Goal: Transaction & Acquisition: Subscribe to service/newsletter

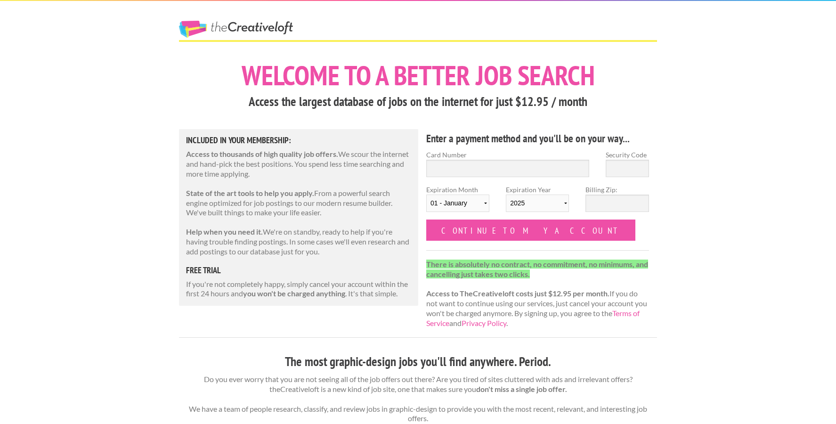
click at [666, 424] on nordpass-portal at bounding box center [666, 424] width 0 height 0
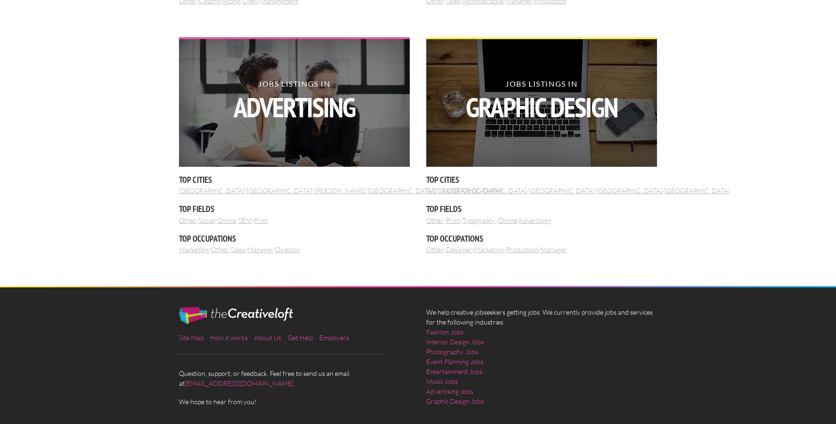
scroll to position [1103, 0]
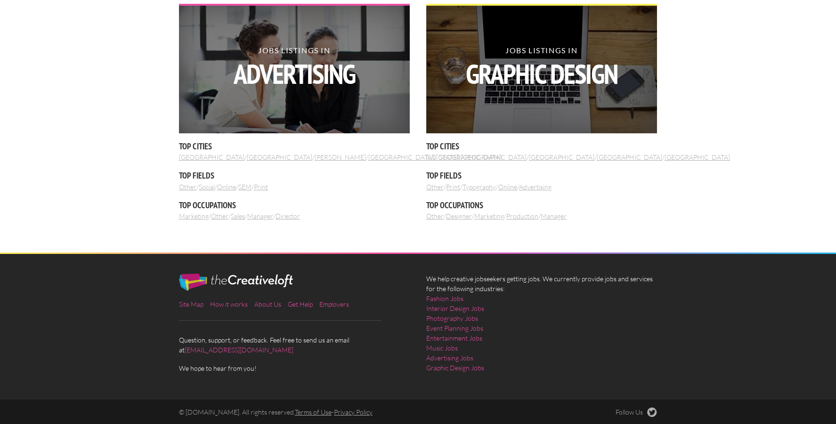
click at [511, 186] on link "Online" at bounding box center [507, 187] width 19 height 8
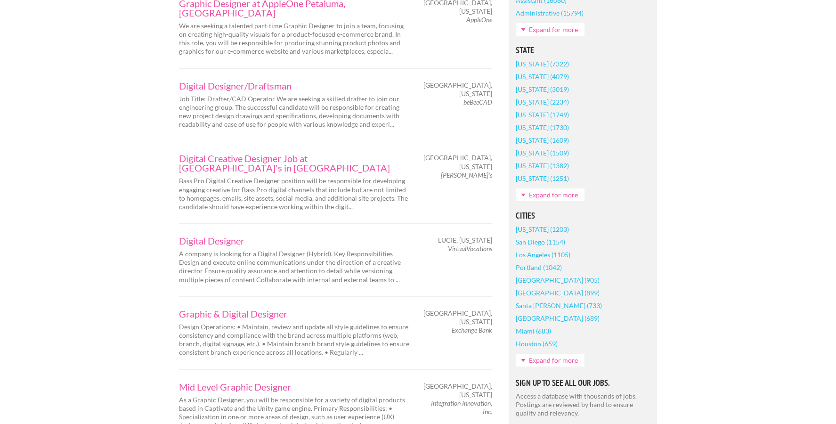
scroll to position [595, 0]
click at [247, 307] on link "Graphic & Digital Designer" at bounding box center [294, 311] width 231 height 9
